Goal: Transaction & Acquisition: Purchase product/service

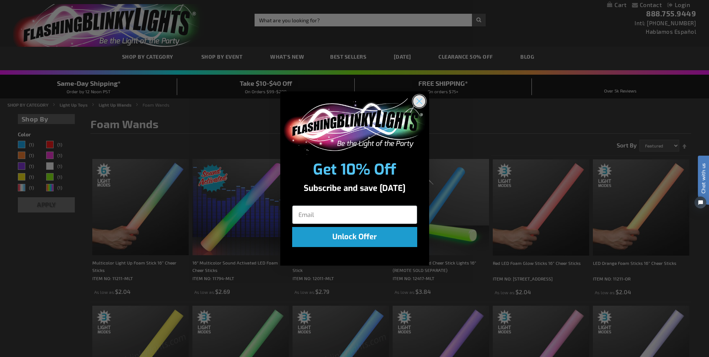
click at [423, 102] on circle "Close dialog" at bounding box center [419, 101] width 12 height 12
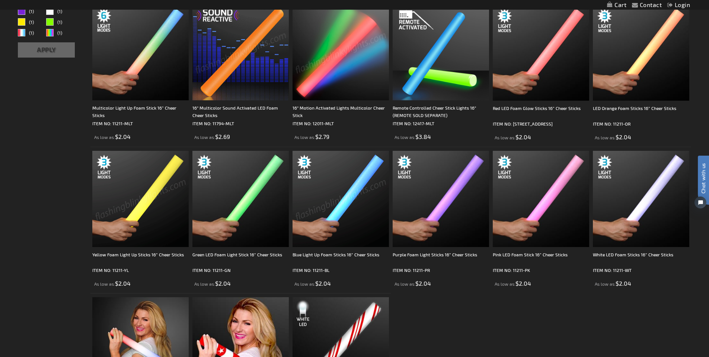
scroll to position [223, 0]
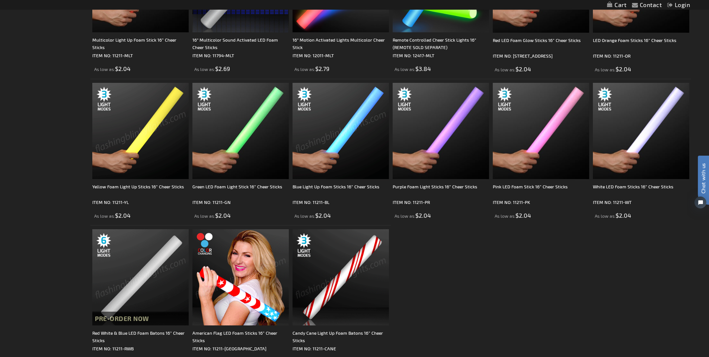
click at [349, 135] on img at bounding box center [340, 131] width 96 height 96
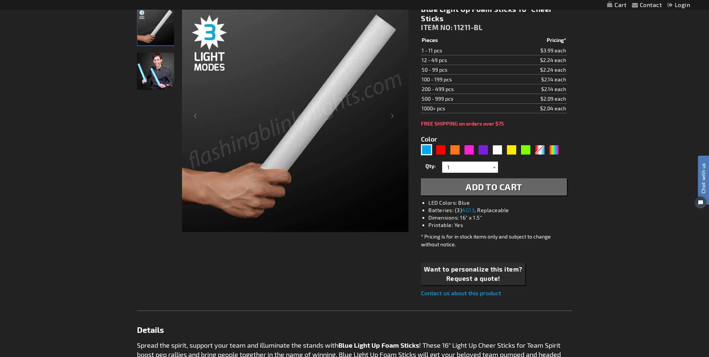
click at [493, 166] on div at bounding box center [493, 167] width 7 height 11
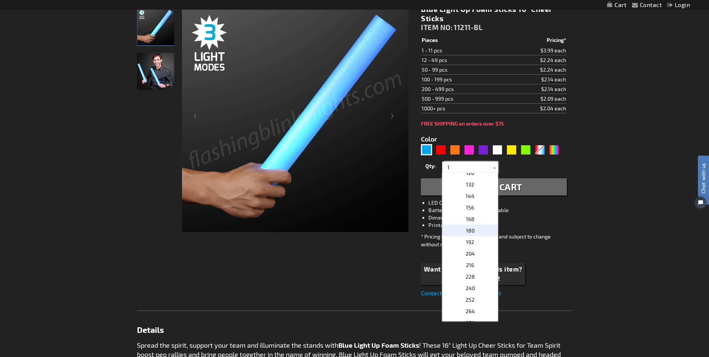
scroll to position [223, 0]
click at [473, 242] on p "180" at bounding box center [470, 244] width 56 height 12
type input "180"
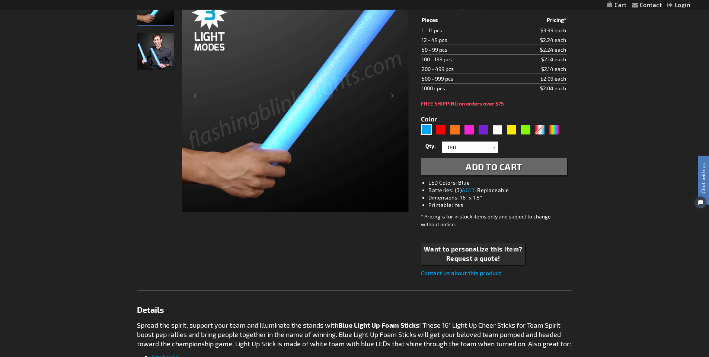
scroll to position [149, 0]
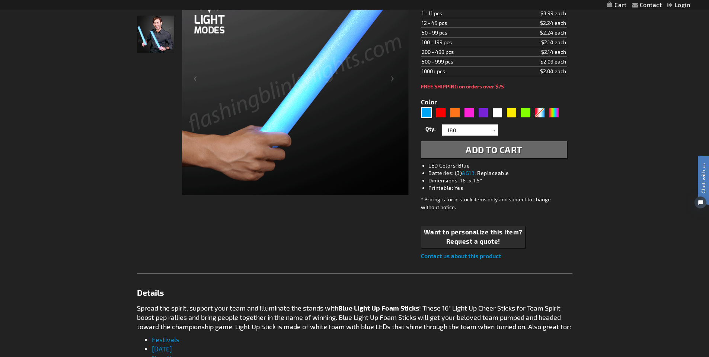
click at [487, 149] on span "Add to Cart" at bounding box center [493, 149] width 57 height 11
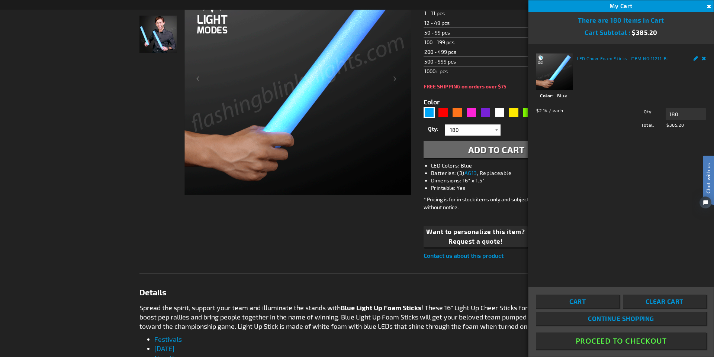
click at [708, 6] on button "Close" at bounding box center [708, 7] width 8 height 8
